Goal: Task Accomplishment & Management: Manage account settings

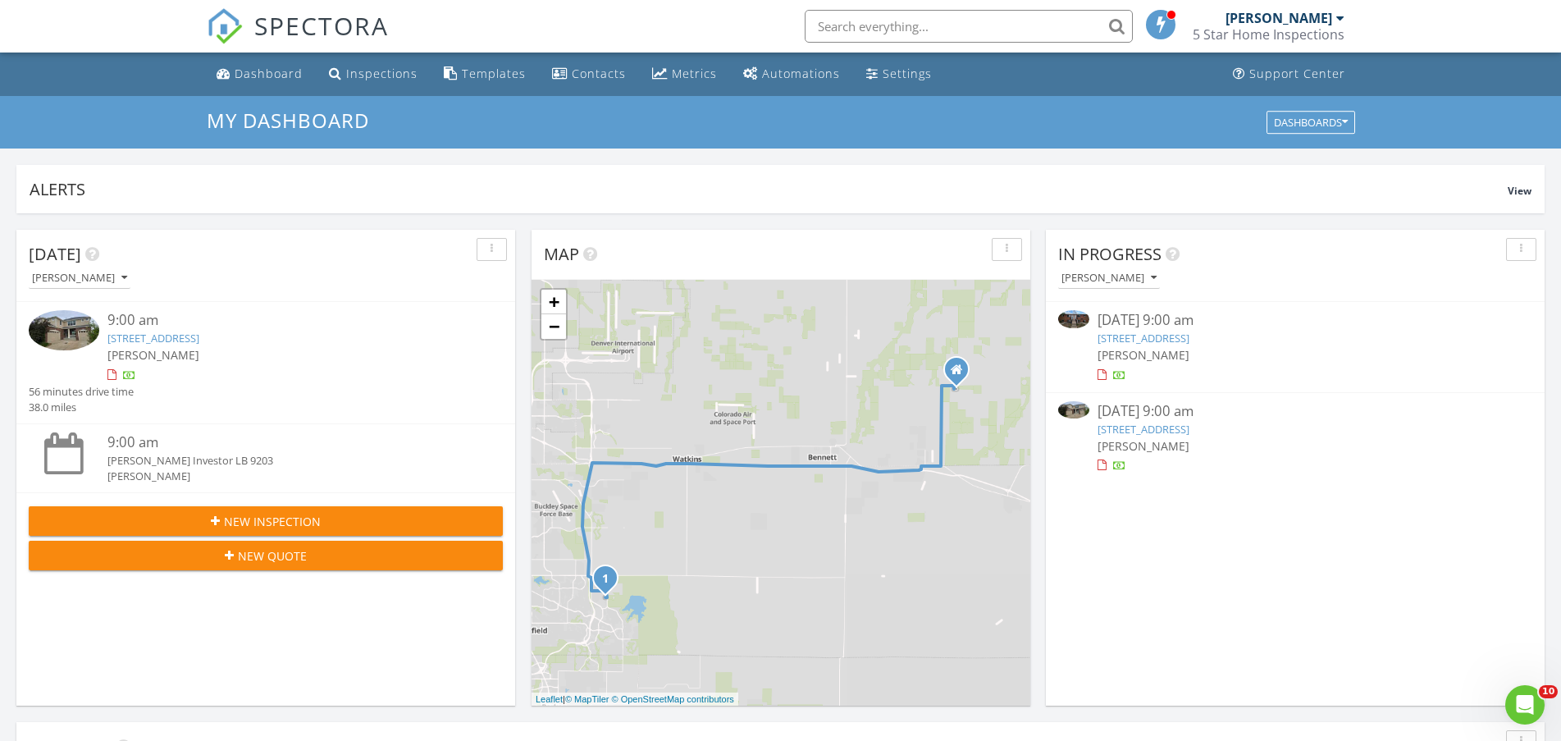
click at [1118, 464] on div at bounding box center [1119, 466] width 13 height 13
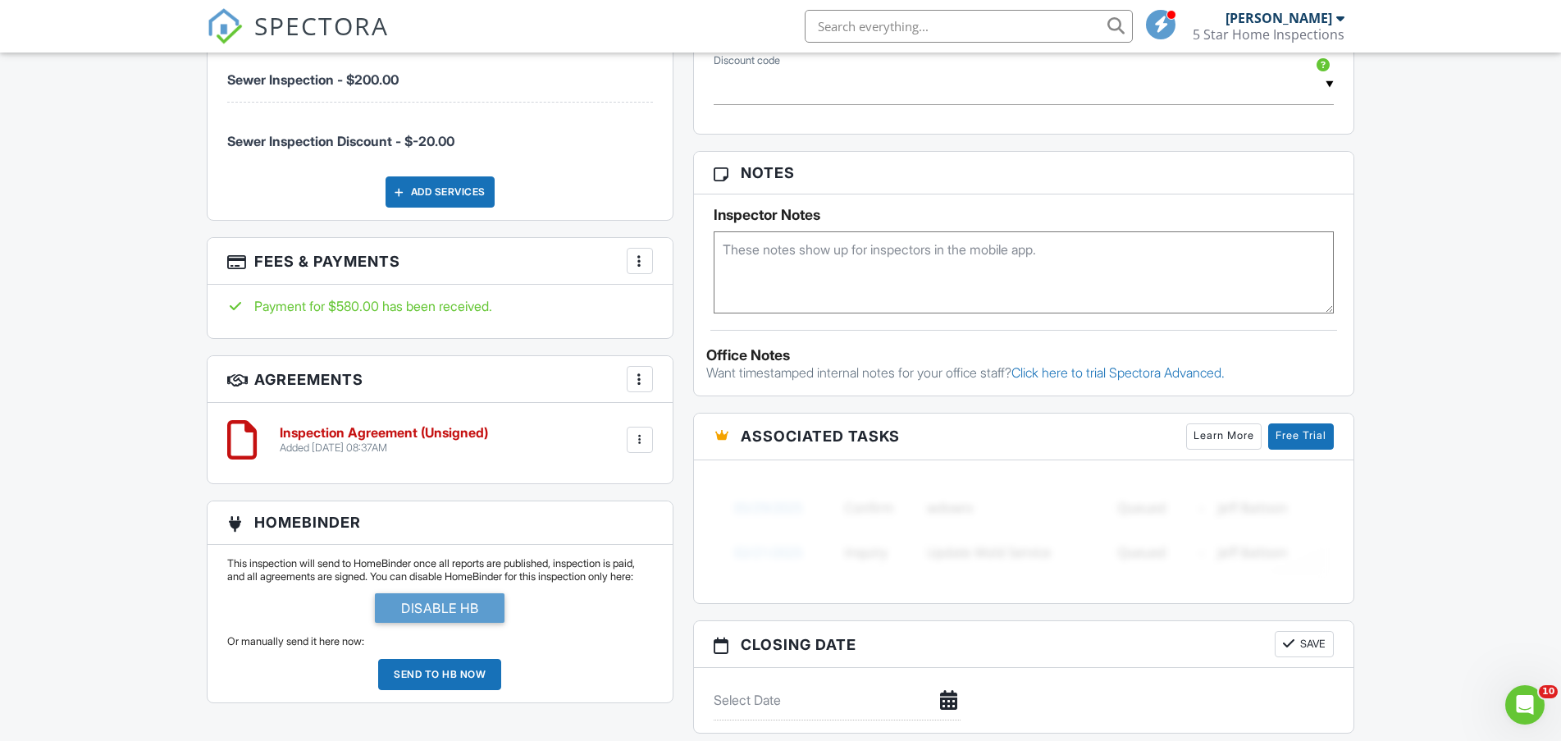
scroll to position [1066, 0]
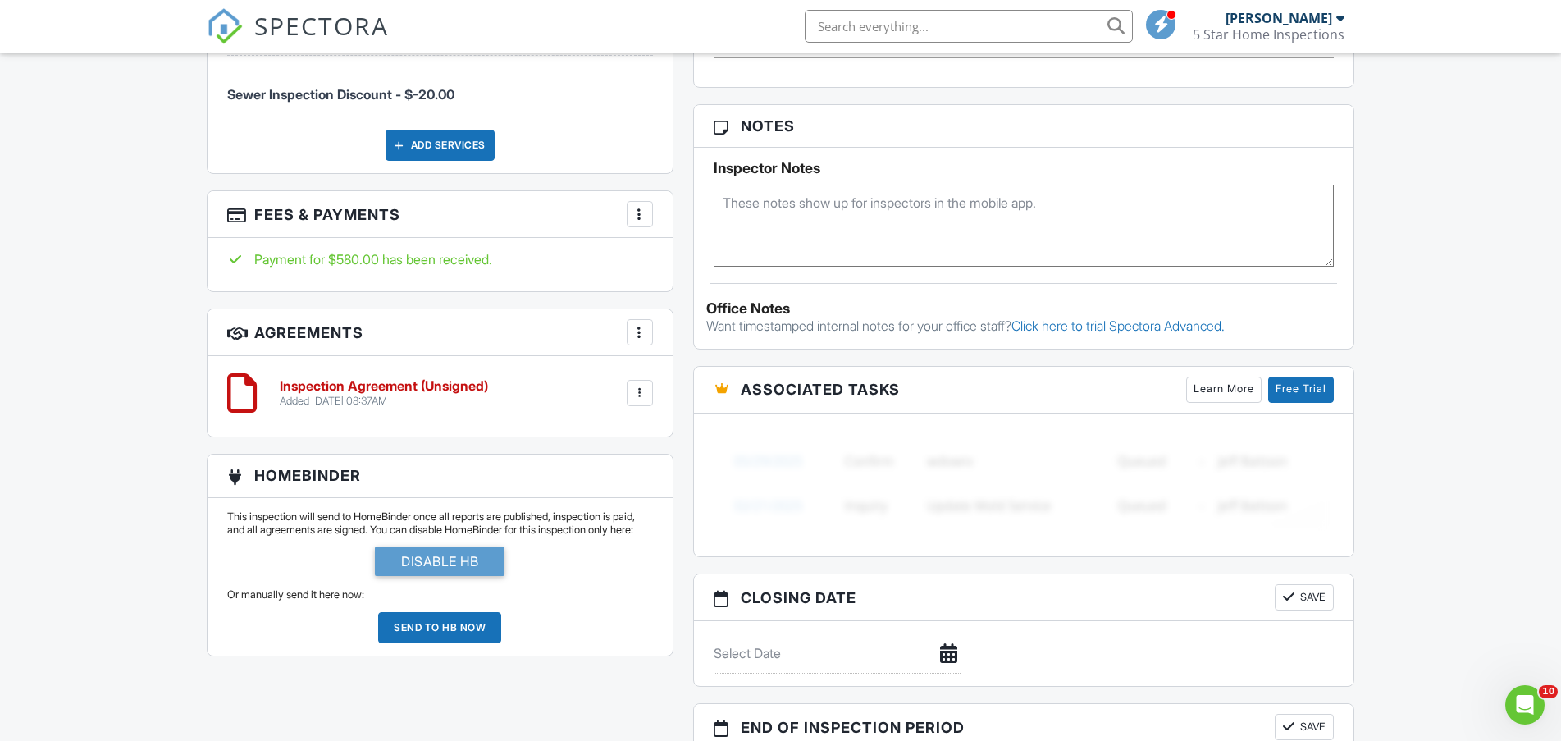
click at [643, 212] on div at bounding box center [640, 214] width 16 height 16
click at [669, 354] on li "View Invoice" at bounding box center [722, 346] width 171 height 41
